Goal: Task Accomplishment & Management: Use online tool/utility

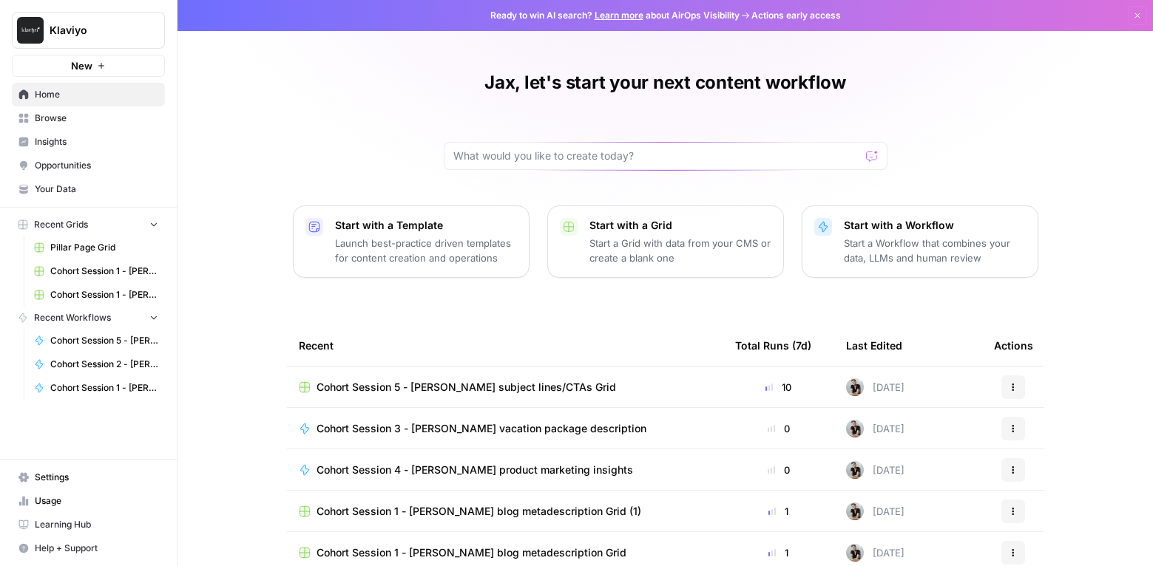
click at [73, 526] on span "Learning Hub" at bounding box center [96, 524] width 123 height 13
click at [61, 118] on span "Browse" at bounding box center [96, 118] width 123 height 13
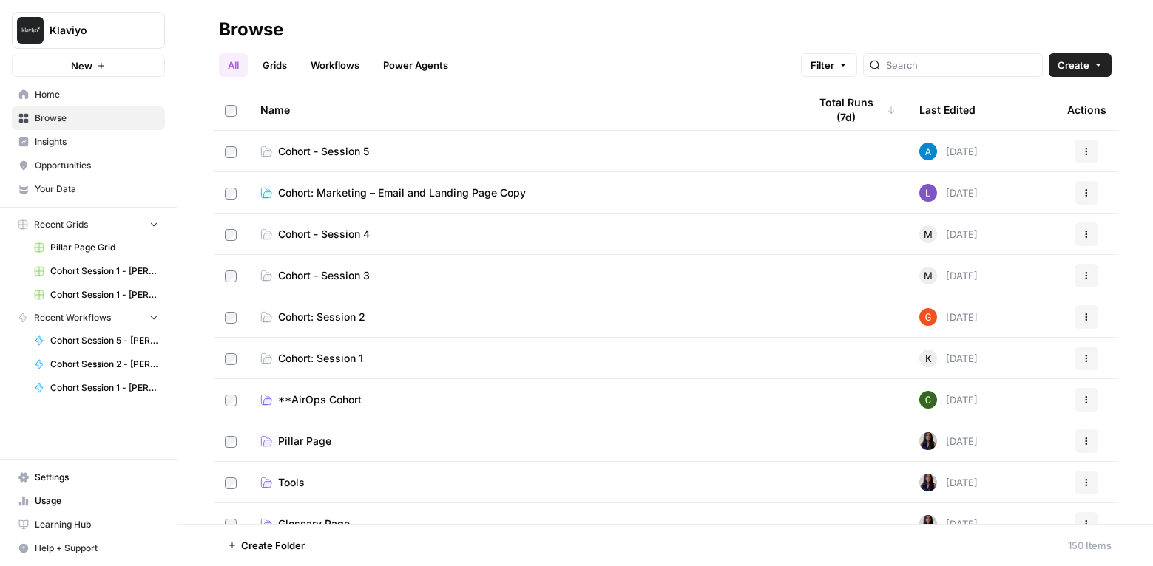
click at [350, 149] on span "Cohort - Session 5" at bounding box center [323, 151] width 91 height 15
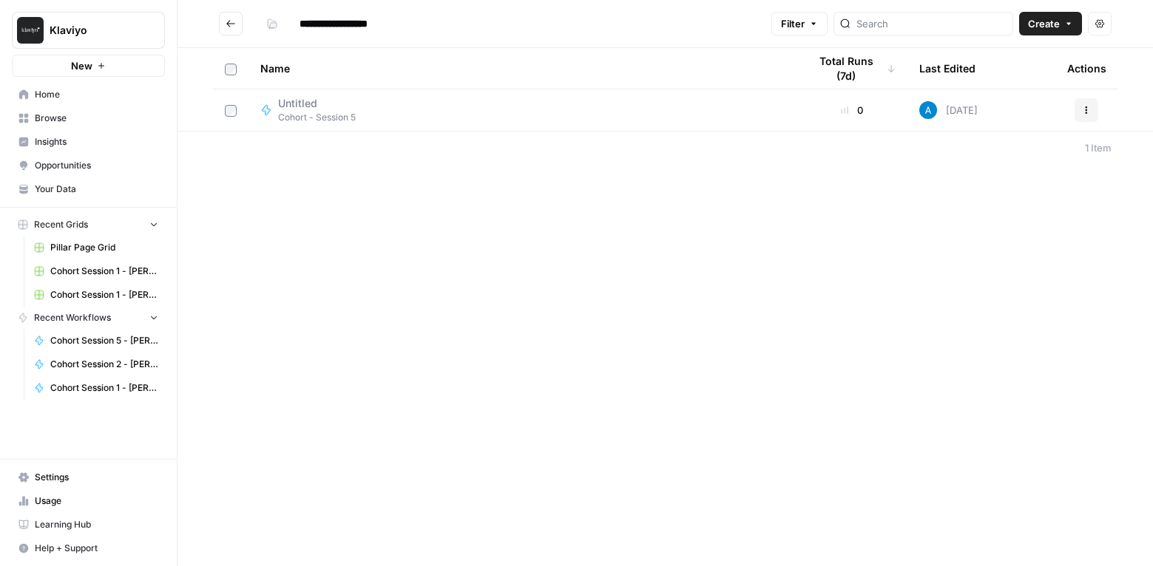
click at [66, 121] on span "Browse" at bounding box center [96, 118] width 123 height 13
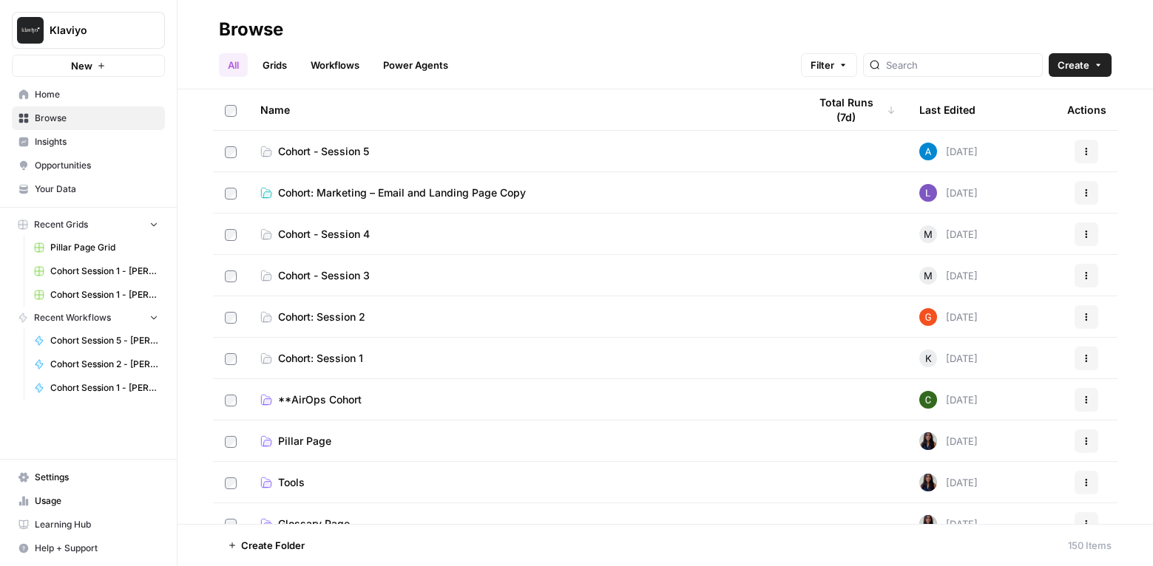
click at [304, 191] on span "Cohort: Marketing – Email and Landing Page Copy" at bounding box center [402, 193] width 248 height 15
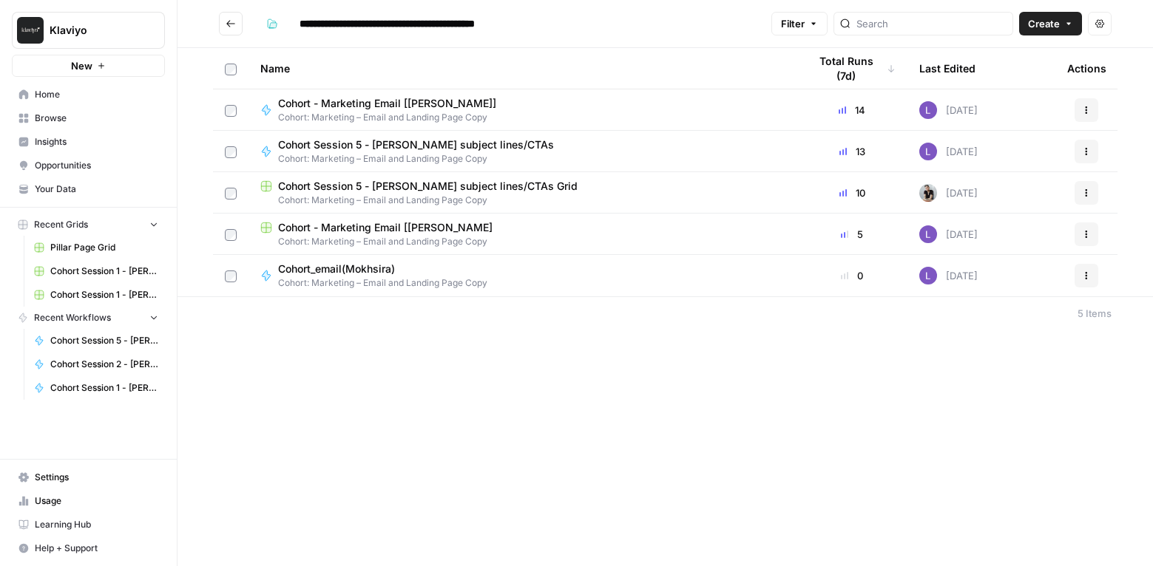
click at [377, 141] on span "Cohort Session 5 - [PERSON_NAME] subject lines/CTAs" at bounding box center [416, 145] width 276 height 15
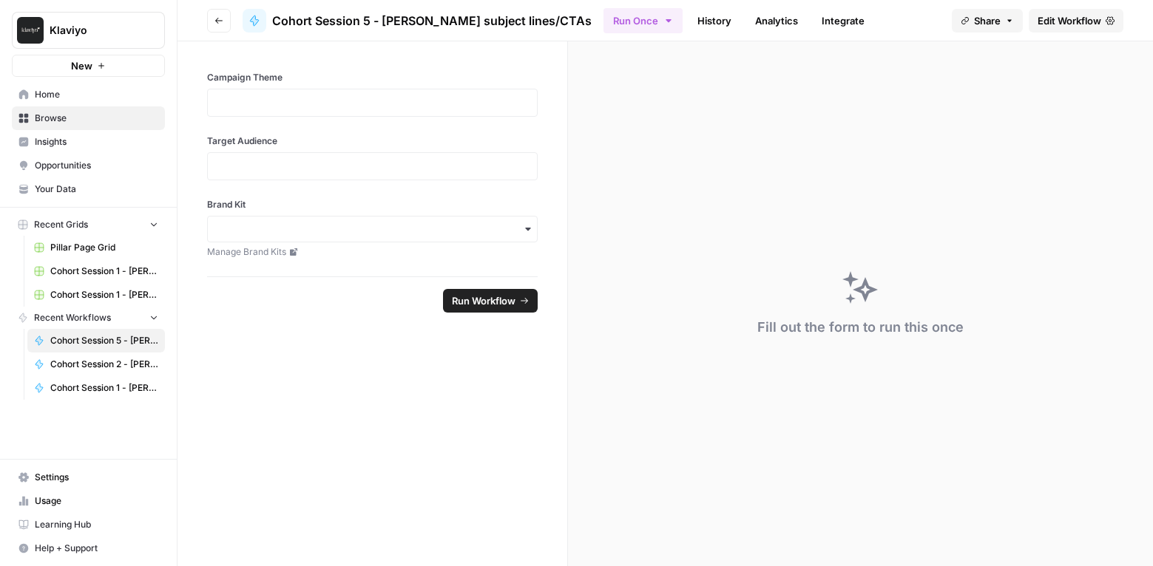
click at [1070, 16] on span "Edit Workflow" at bounding box center [1069, 20] width 64 height 15
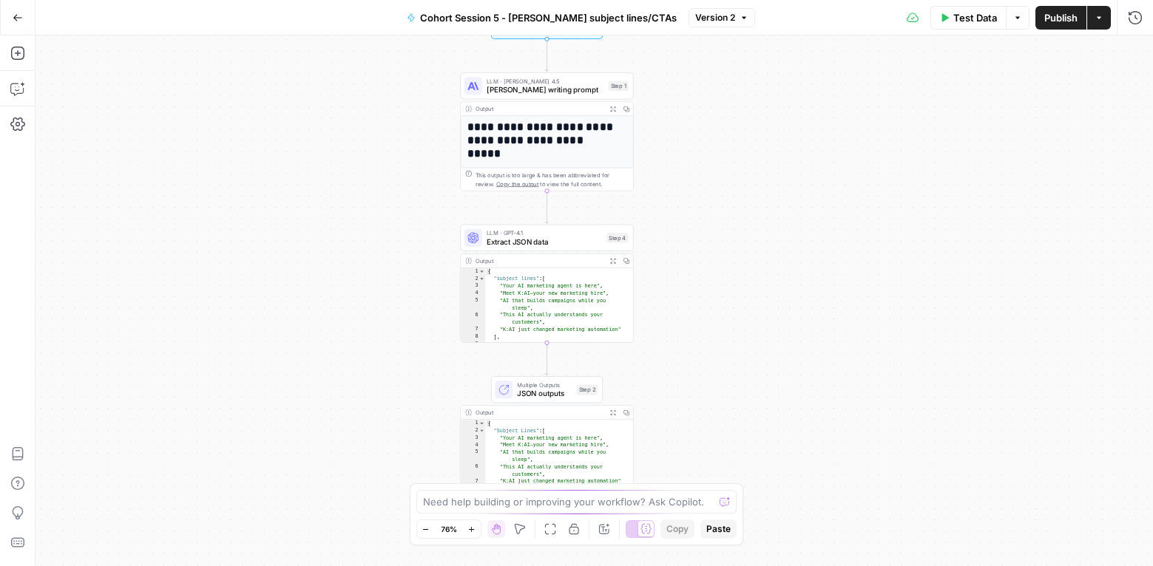
drag, startPoint x: 773, startPoint y: 356, endPoint x: 726, endPoint y: 311, distance: 64.8
click at [726, 311] on div "**********" at bounding box center [593, 300] width 1117 height 531
click at [542, 240] on span "Extract JSON data" at bounding box center [544, 244] width 115 height 11
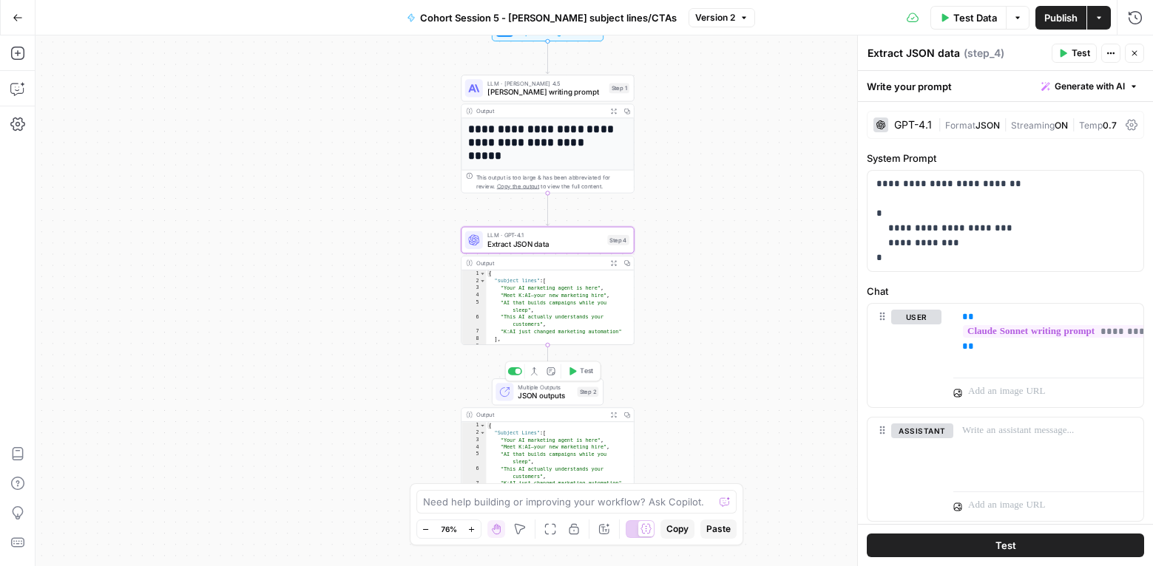
click at [534, 393] on span "JSON outputs" at bounding box center [545, 395] width 55 height 11
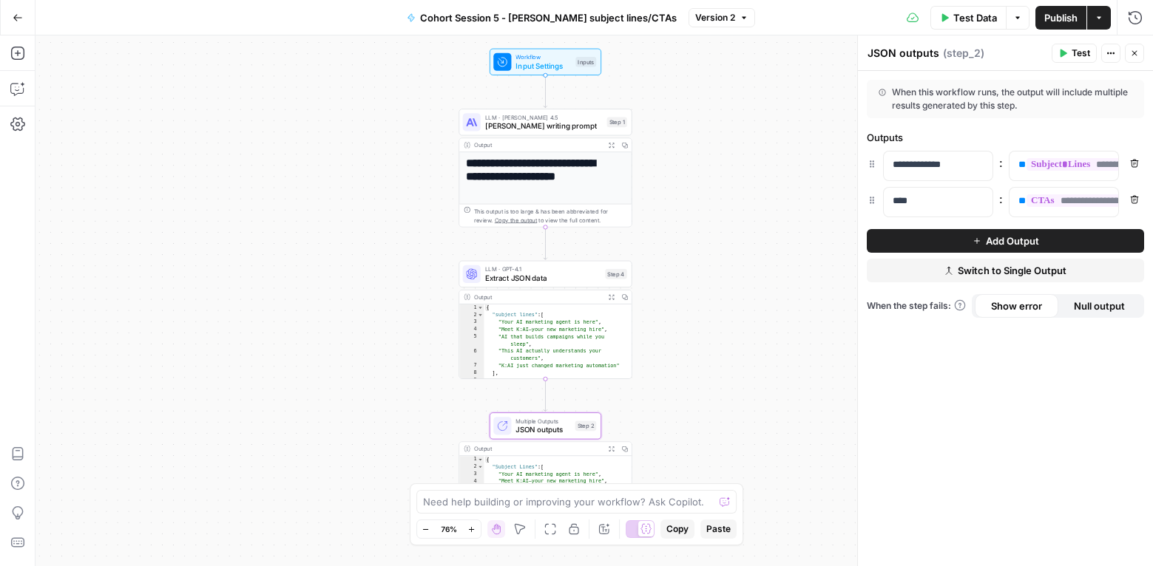
drag, startPoint x: 718, startPoint y: 256, endPoint x: 716, endPoint y: 280, distance: 24.4
click at [716, 280] on div "**********" at bounding box center [593, 300] width 1117 height 531
click at [16, 7] on button "Go Back" at bounding box center [17, 17] width 27 height 27
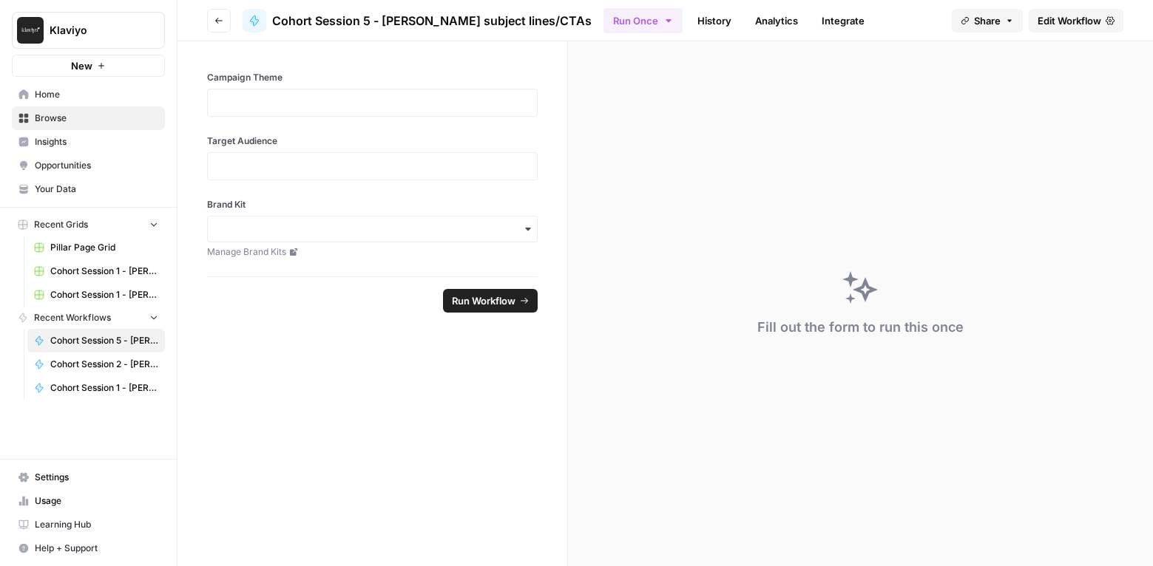
click at [61, 91] on span "Home" at bounding box center [96, 94] width 123 height 13
